Goal: Find specific page/section: Find specific page/section

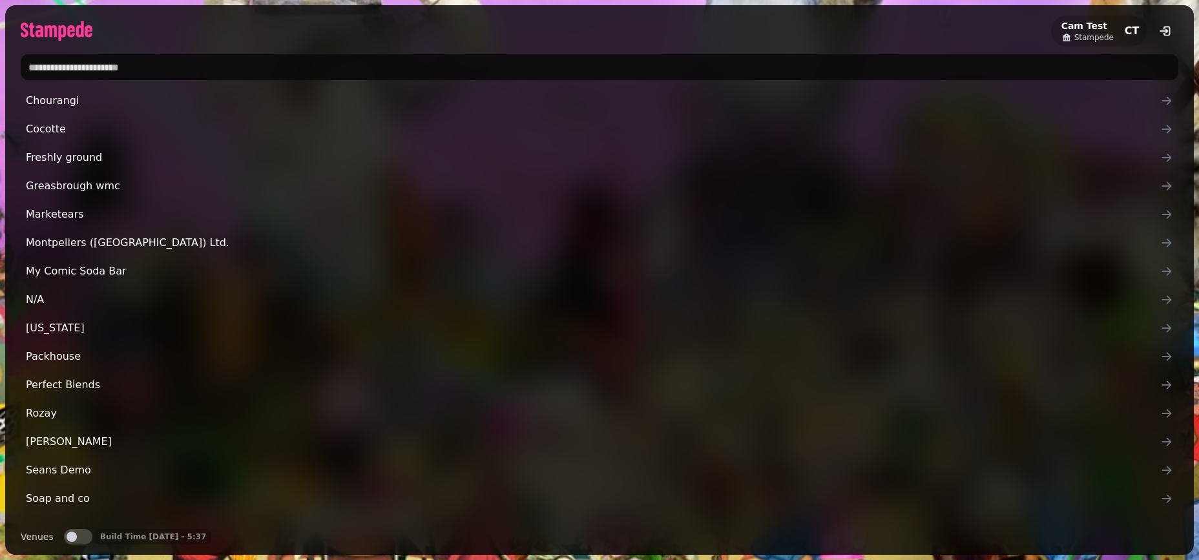
click at [66, 70] on input "text" at bounding box center [600, 67] width 1158 height 26
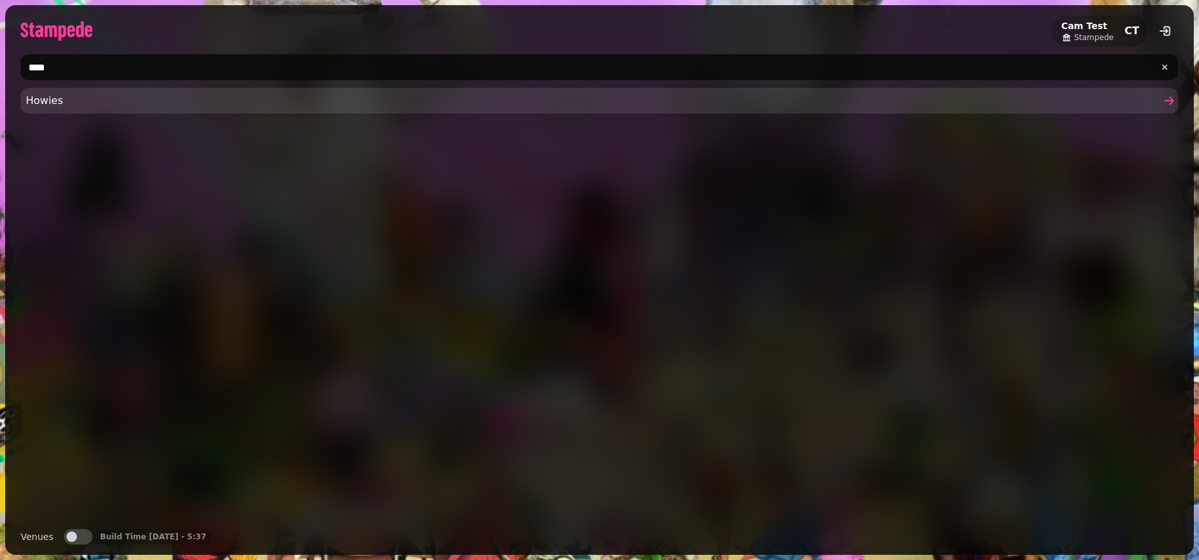
type input "****"
click at [60, 107] on span "Howies" at bounding box center [593, 101] width 1134 height 16
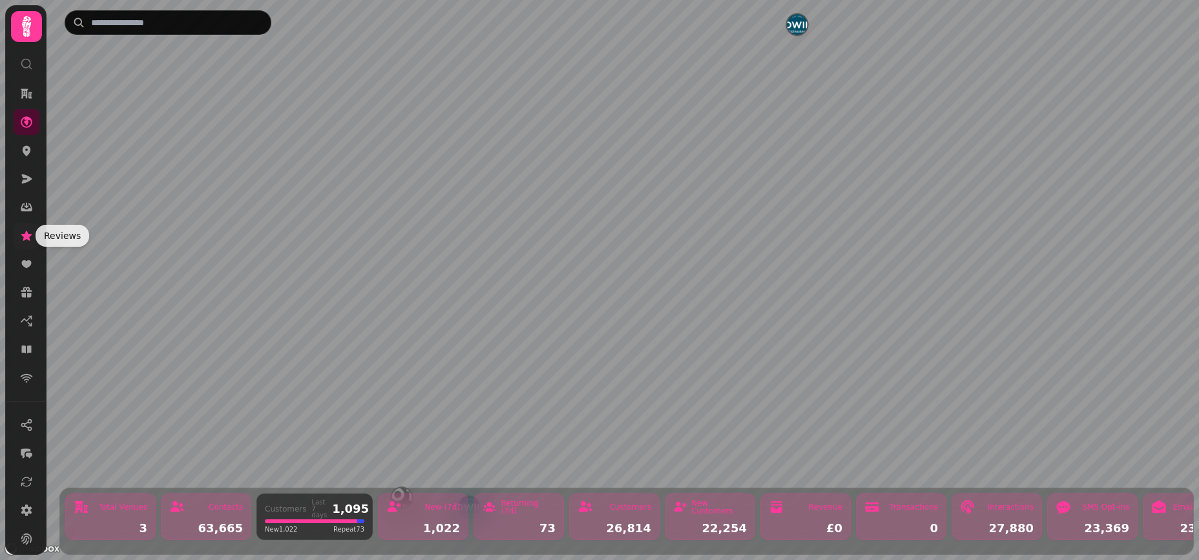
click at [26, 236] on icon at bounding box center [26, 236] width 10 height 10
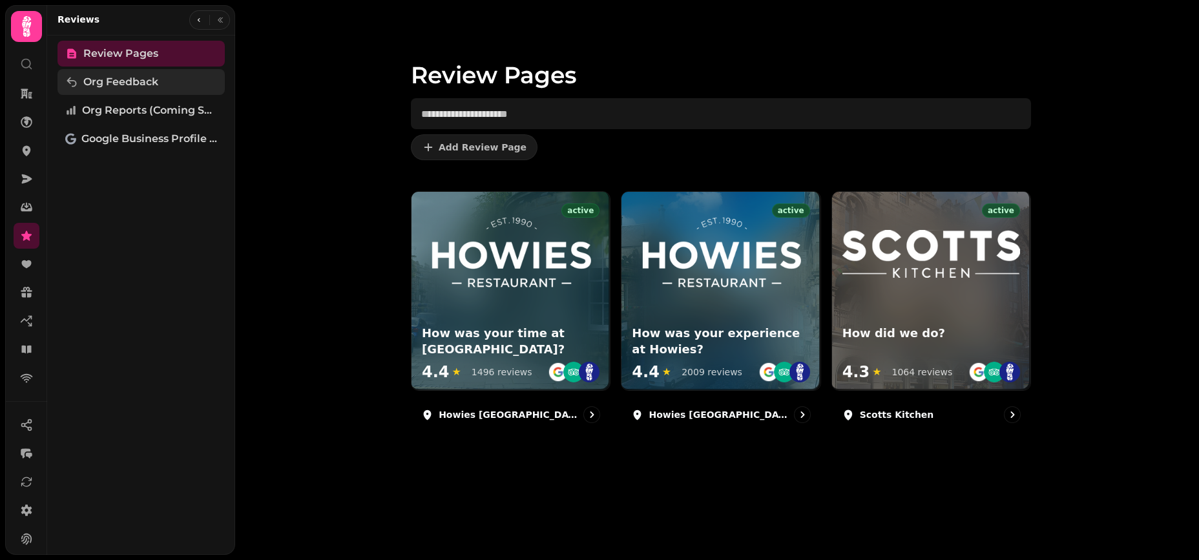
click at [135, 87] on span "Org Feedback" at bounding box center [120, 82] width 75 height 16
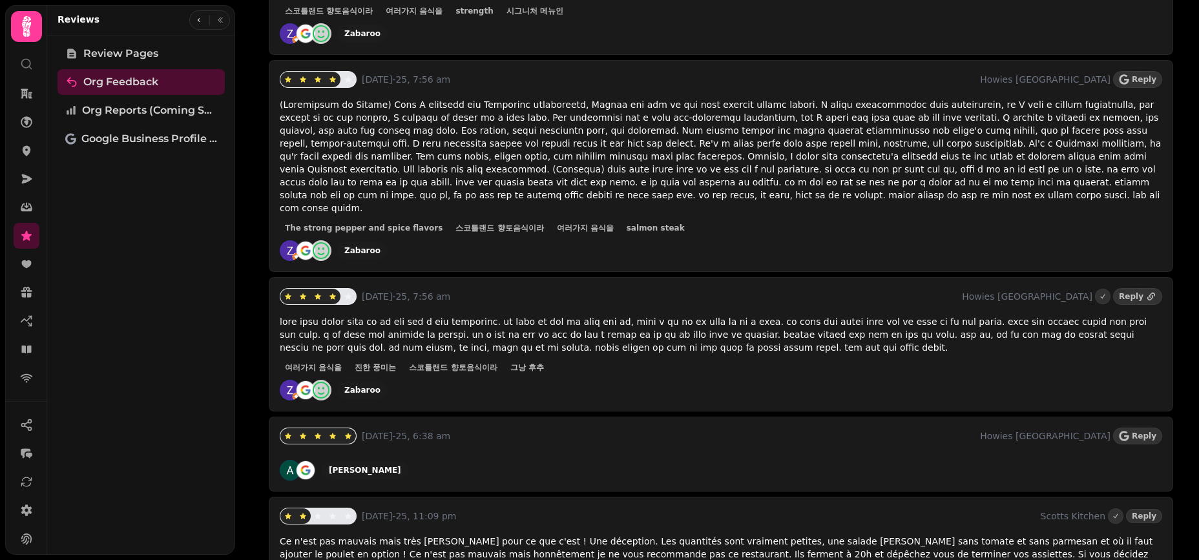
scroll to position [1844, 0]
